Goal: Task Accomplishment & Management: Manage account settings

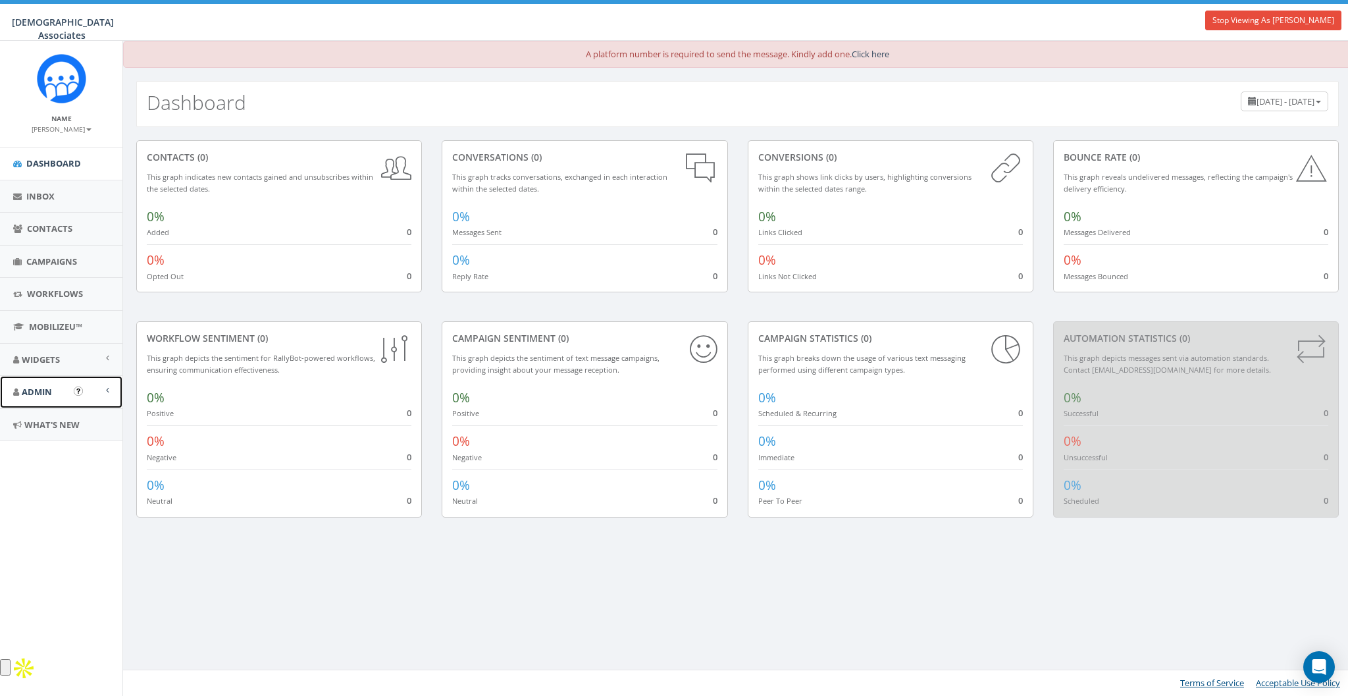
click at [41, 392] on span "Admin" at bounding box center [37, 392] width 30 height 12
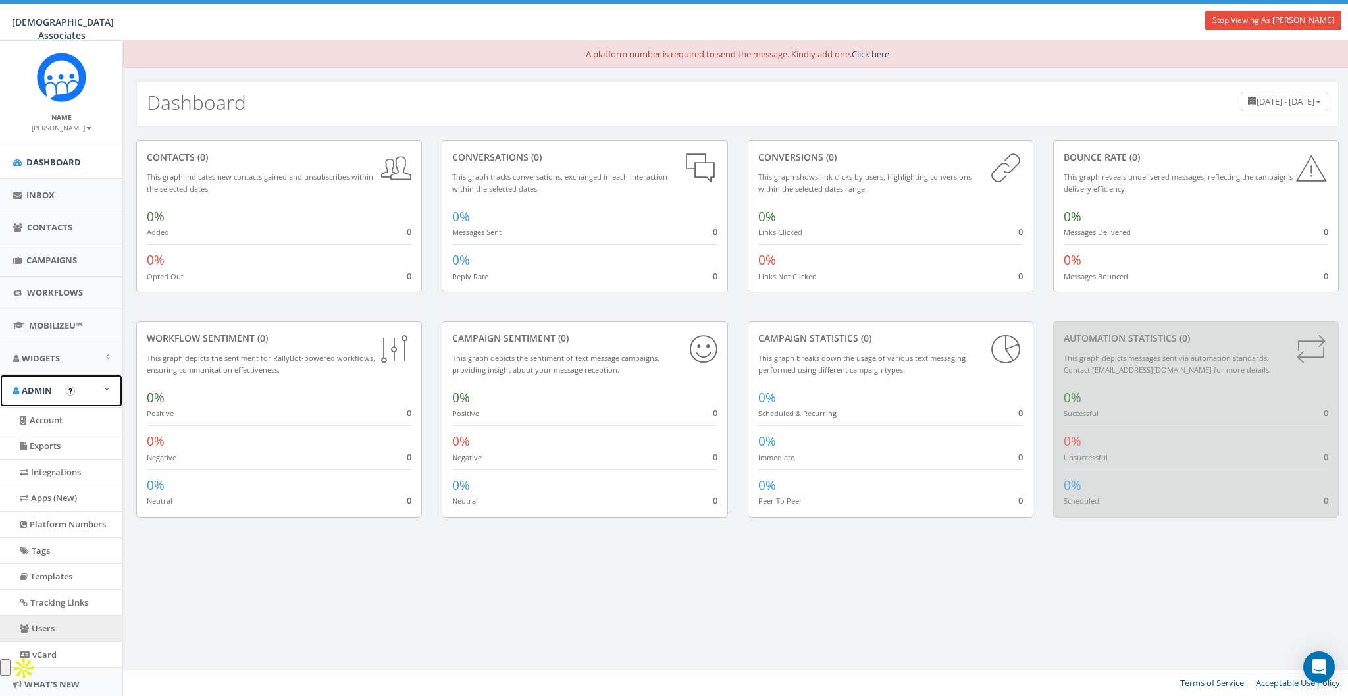
scroll to position [2, 0]
click at [39, 506] on link "Users" at bounding box center [61, 628] width 122 height 26
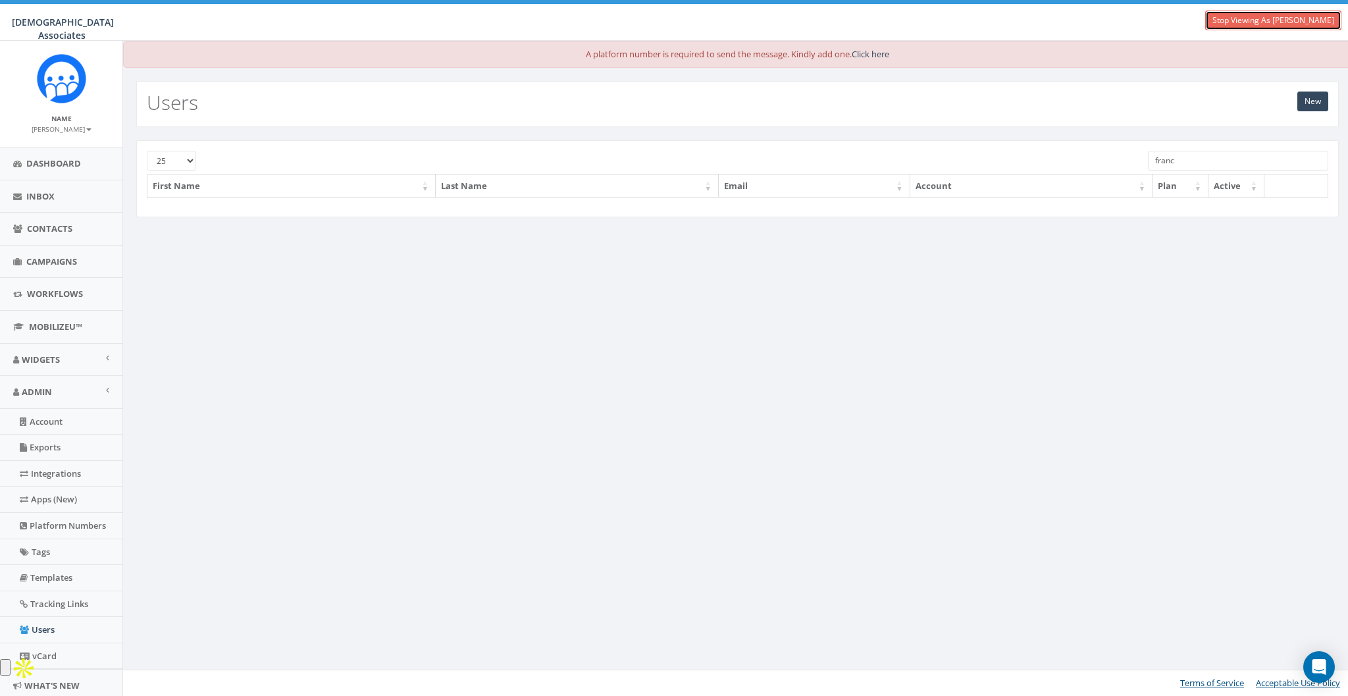
click at [1288, 16] on link "Stop Viewing As Alvin Te" at bounding box center [1273, 21] width 136 height 20
